Goal: Register for event/course

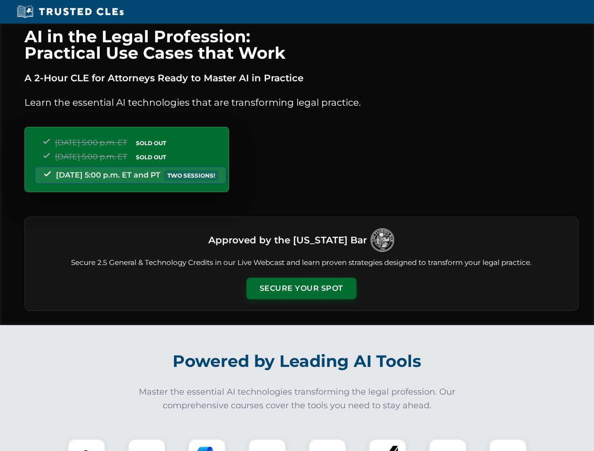
click at [301, 289] on button "Secure Your Spot" at bounding box center [301, 289] width 110 height 22
click at [86, 445] on img at bounding box center [86, 457] width 27 height 27
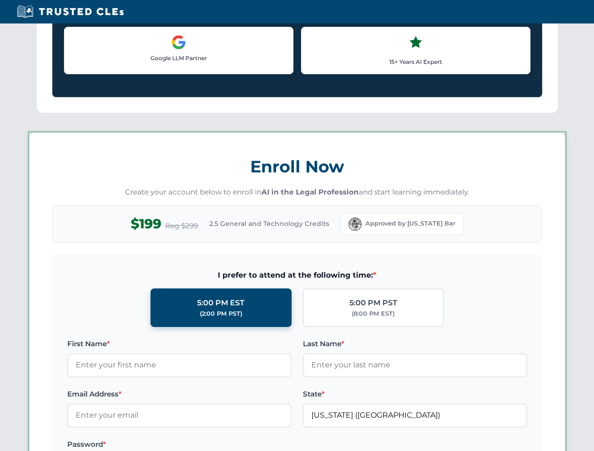
click at [207, 445] on label "Password *" at bounding box center [179, 444] width 224 height 11
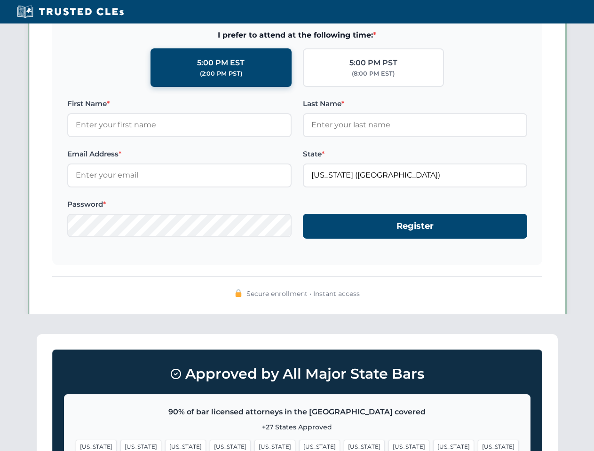
click at [433, 445] on span "[US_STATE]" at bounding box center [453, 447] width 41 height 14
